Goal: Transaction & Acquisition: Book appointment/travel/reservation

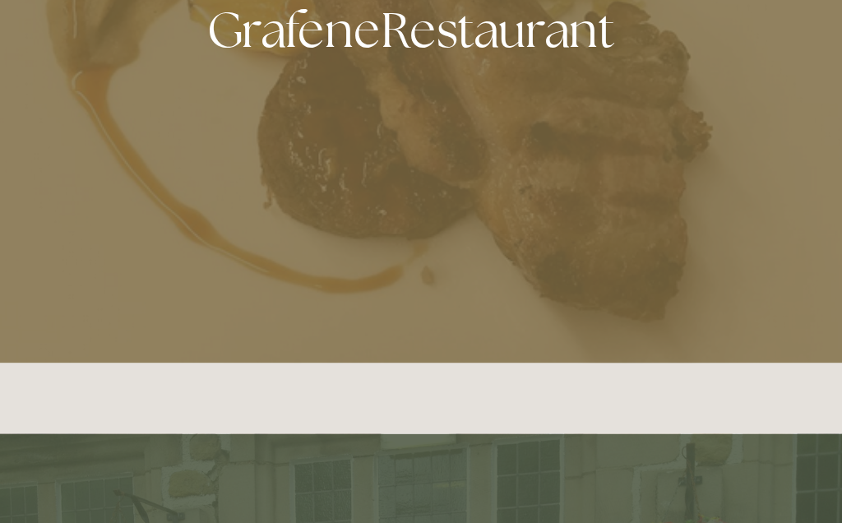
scroll to position [796, 0]
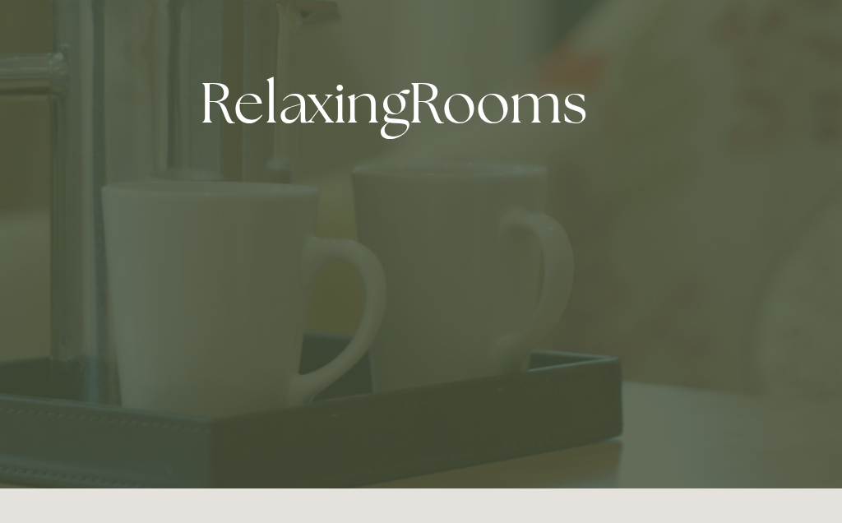
click at [435, 146] on div at bounding box center [624, 284] width 379 height 276
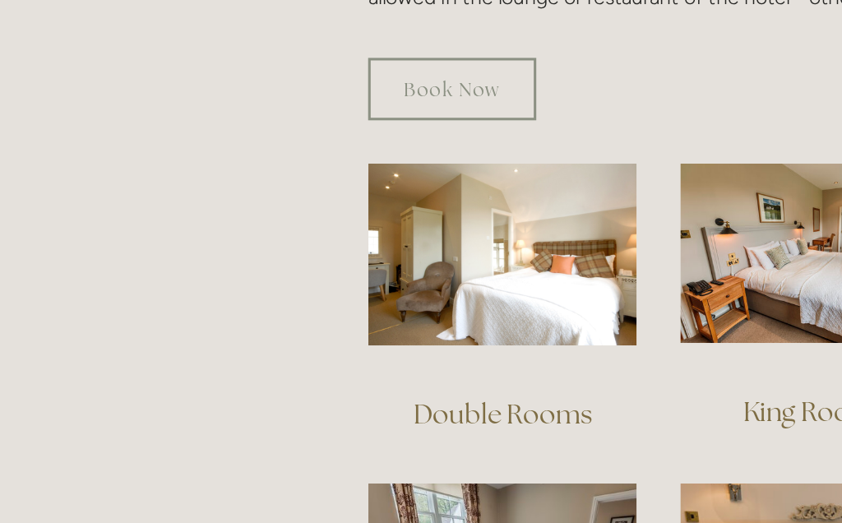
scroll to position [962, 0]
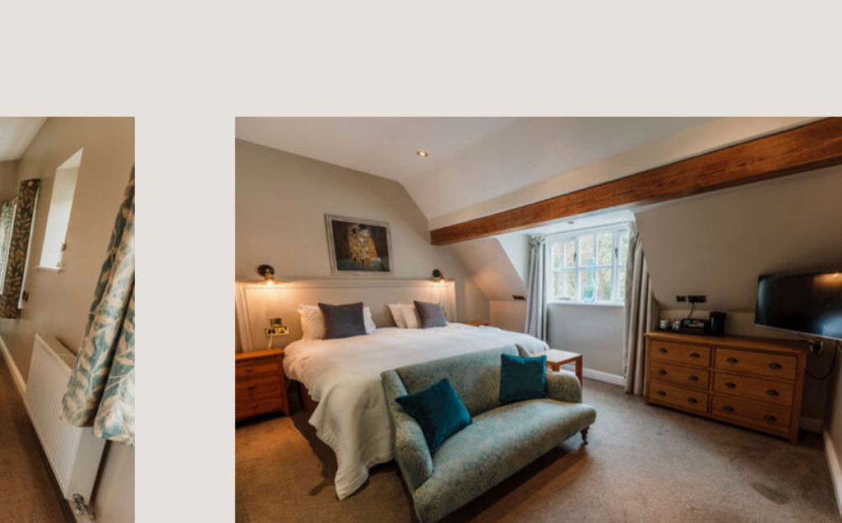
click at [640, 242] on img at bounding box center [726, 300] width 173 height 116
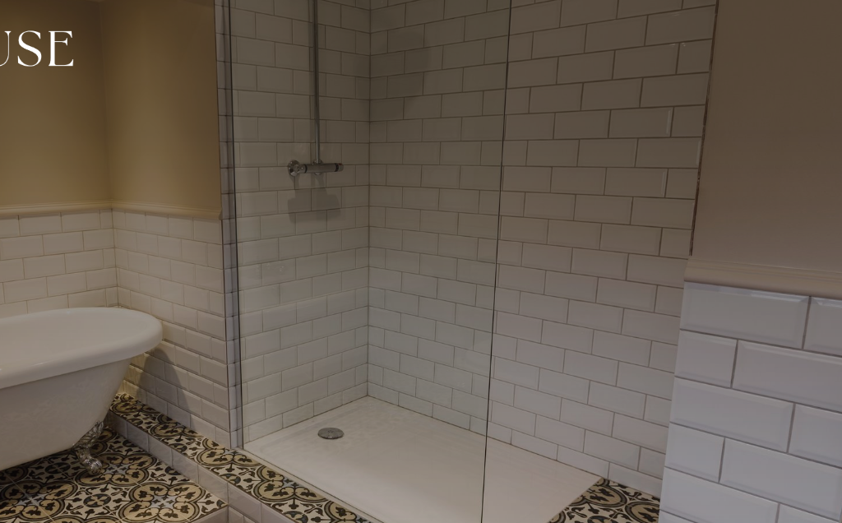
scroll to position [1, 0]
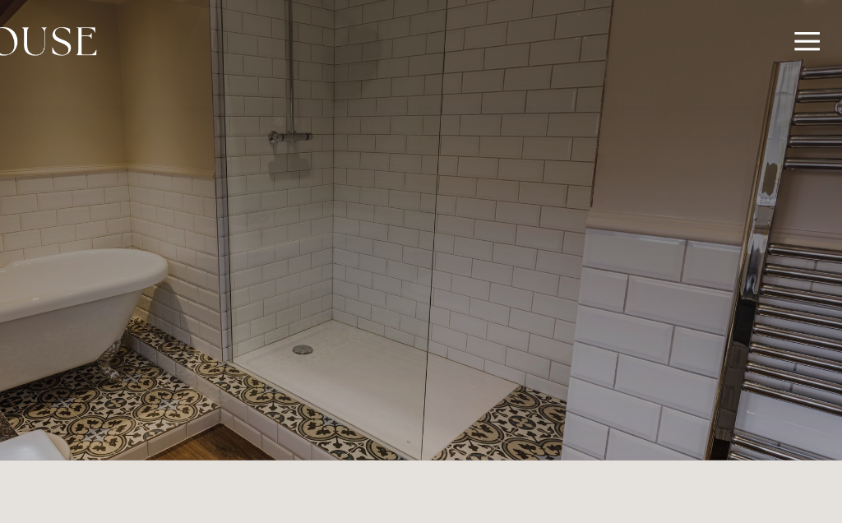
click at [605, 146] on div at bounding box center [421, 169] width 842 height 340
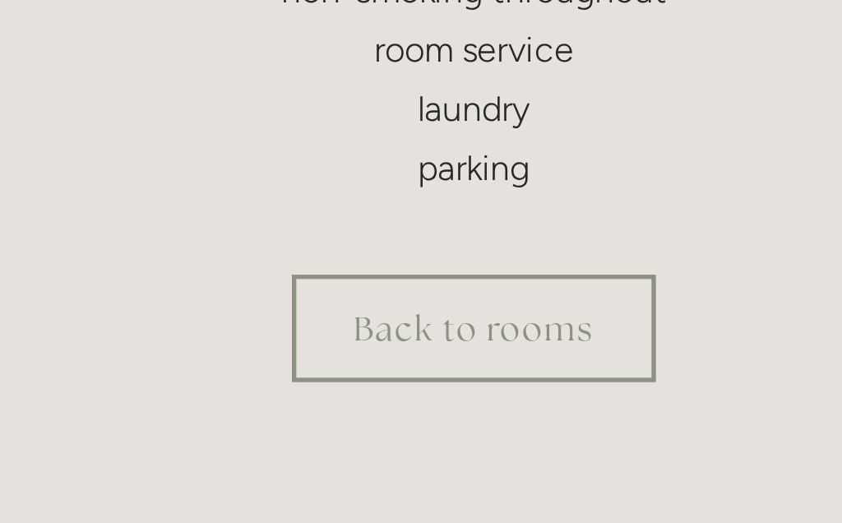
scroll to position [585, 0]
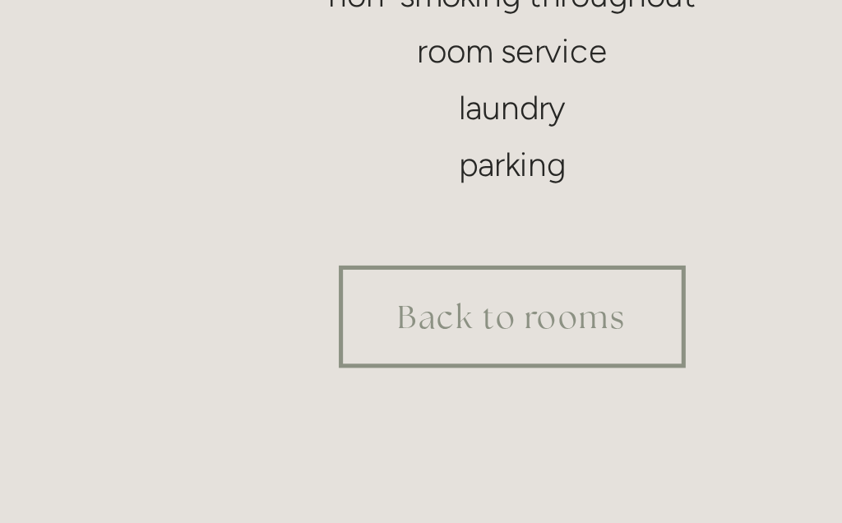
click at [353, 396] on link "Back to rooms" at bounding box center [421, 416] width 136 height 40
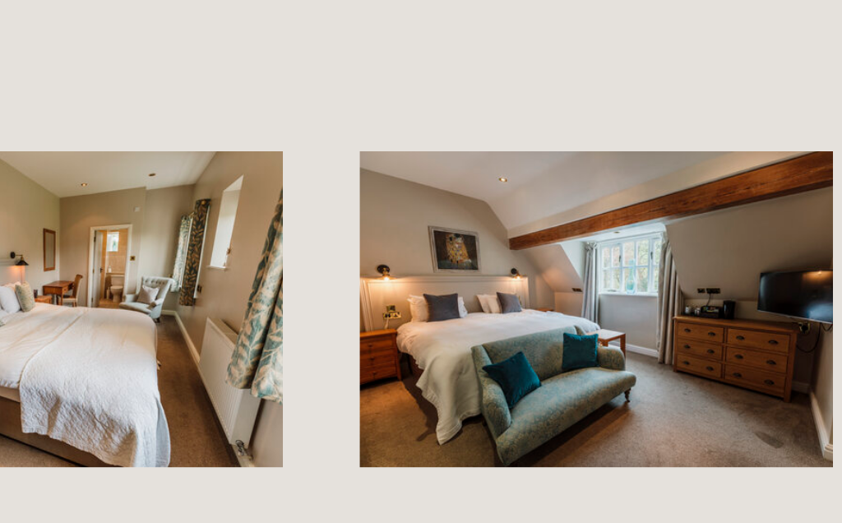
scroll to position [1134, 0]
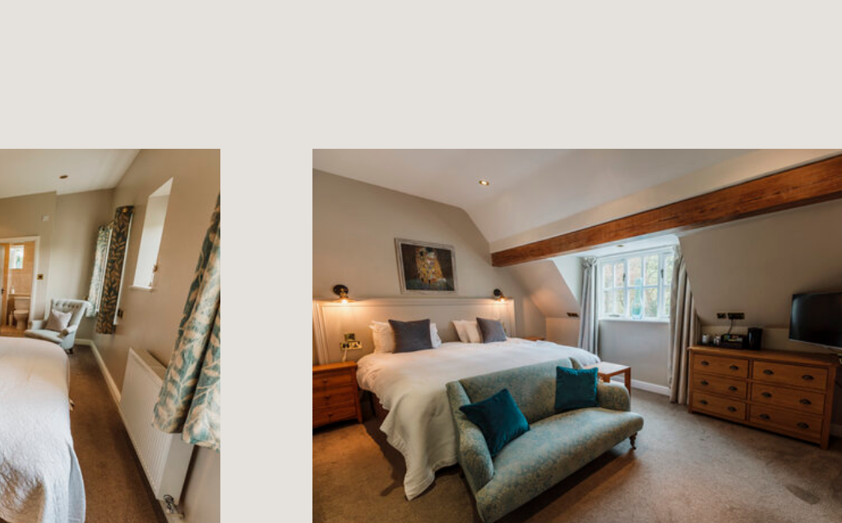
click at [640, 92] on img at bounding box center [726, 128] width 173 height 116
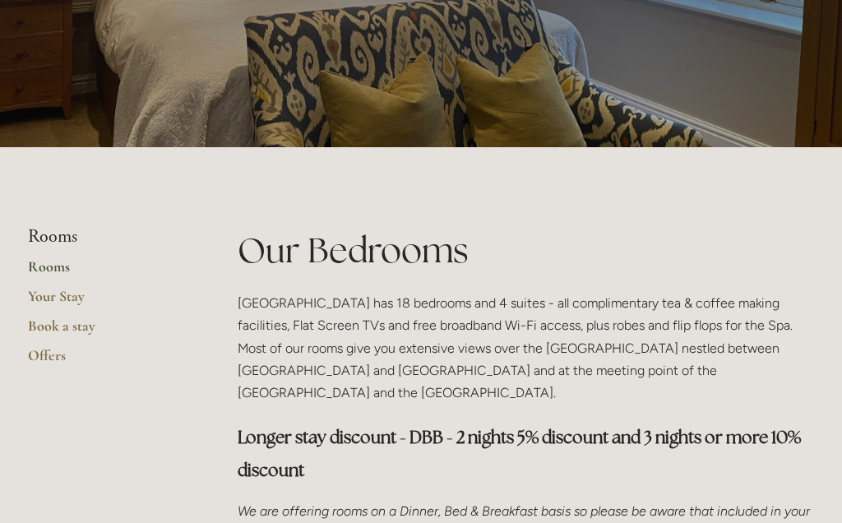
scroll to position [212, 0]
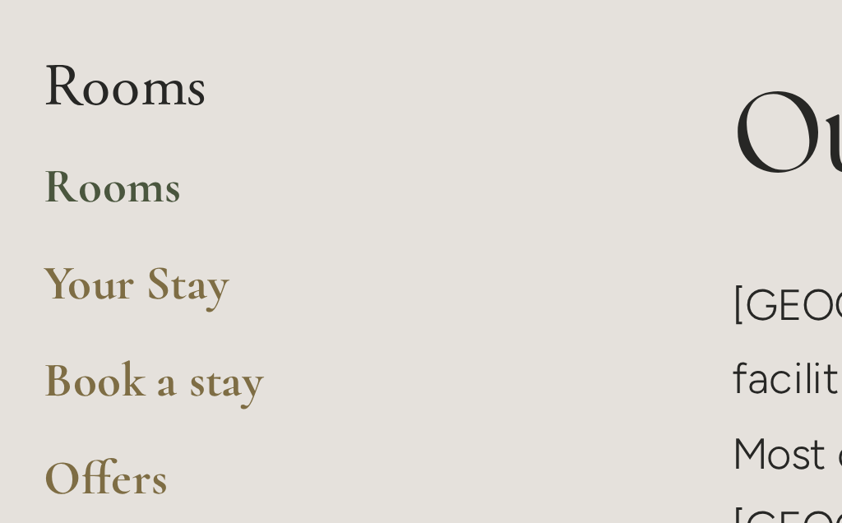
click at [77, 297] on link "Book a stay" at bounding box center [106, 312] width 157 height 30
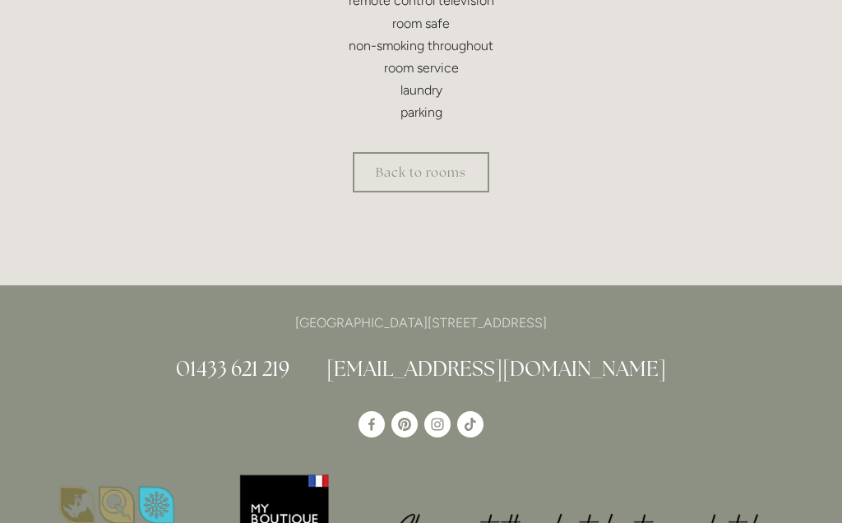
scroll to position [833, 0]
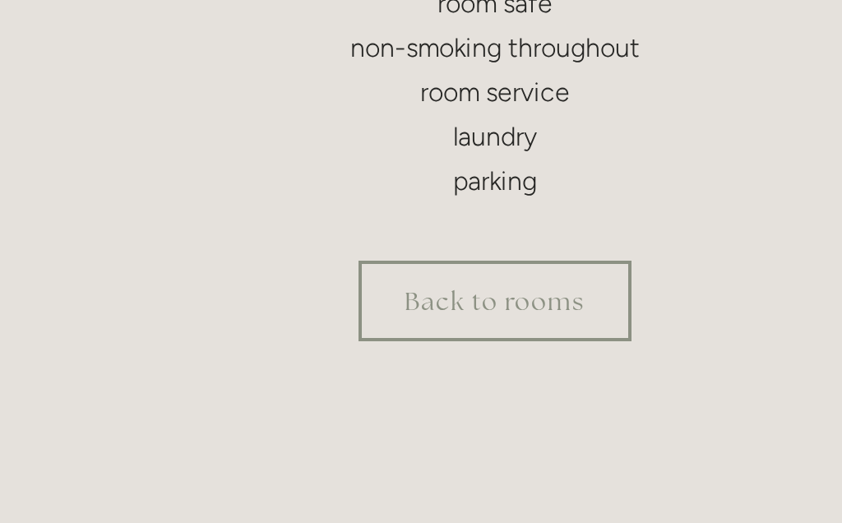
click at [353, 150] on link "Back to rooms" at bounding box center [421, 169] width 136 height 40
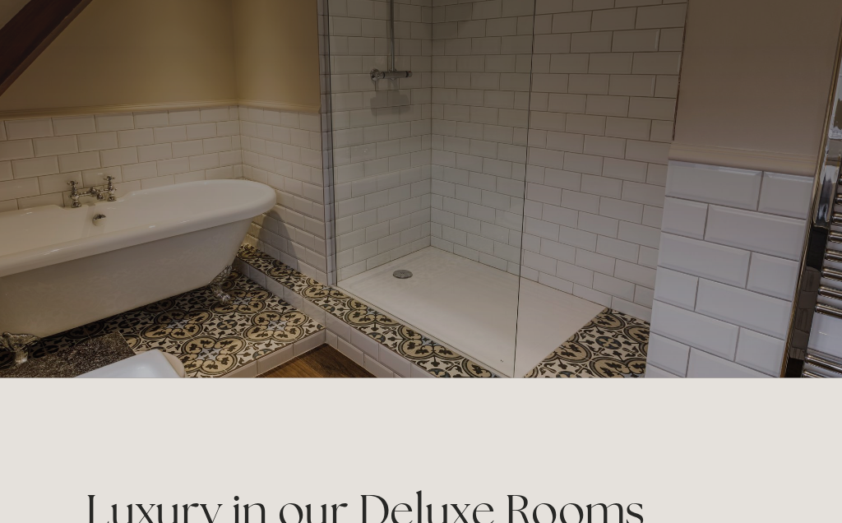
scroll to position [0, 0]
